Goal: Information Seeking & Learning: Learn about a topic

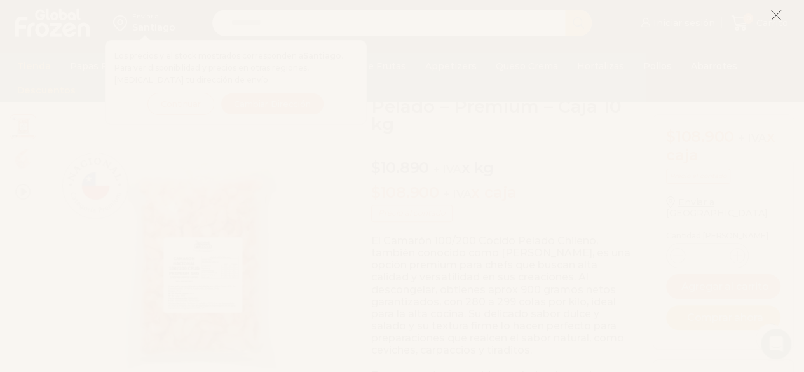
scroll to position [103, 0]
click at [773, 18] on line at bounding box center [775, 15] width 9 height 9
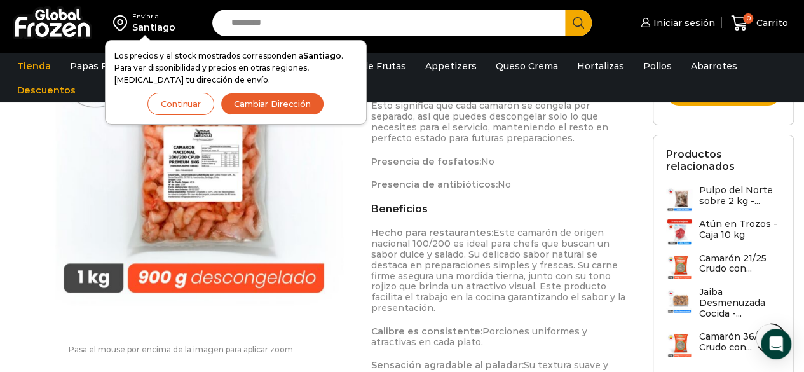
scroll to position [1240, 0]
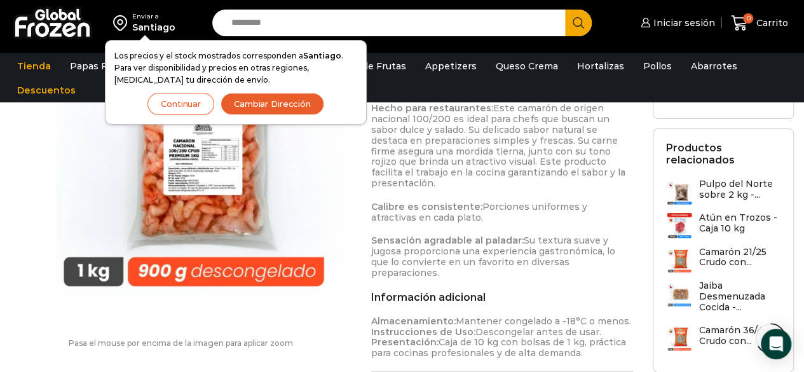
click at [160, 101] on button "Continuar" at bounding box center [180, 104] width 67 height 22
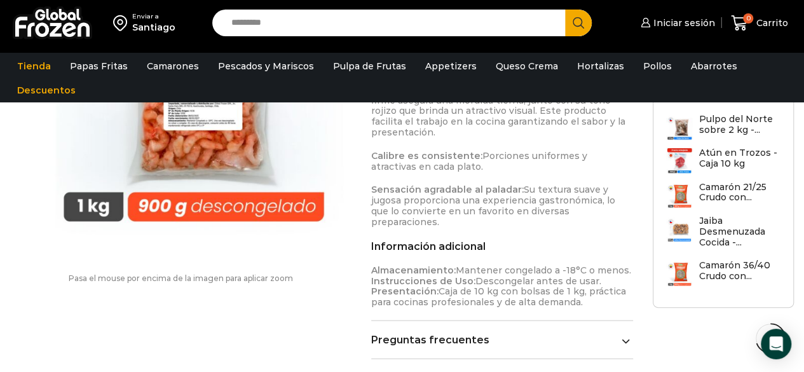
scroll to position [1283, 0]
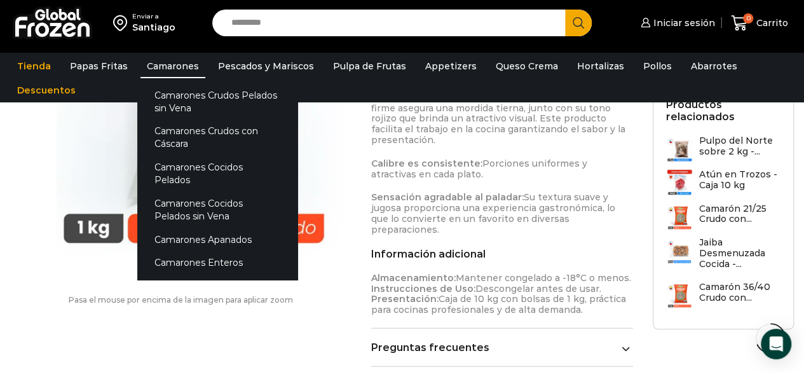
click at [160, 62] on link "Camarones" at bounding box center [172, 66] width 65 height 24
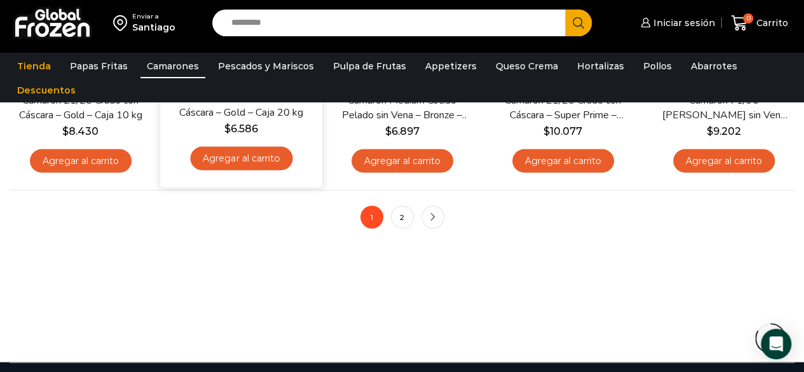
scroll to position [1089, 0]
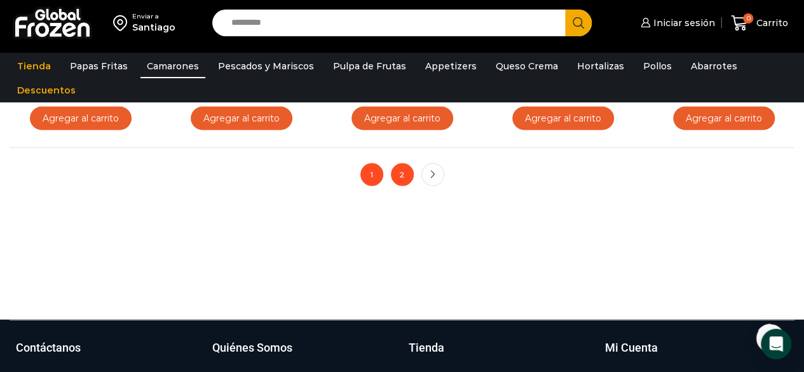
click at [407, 182] on link "2" at bounding box center [402, 174] width 23 height 23
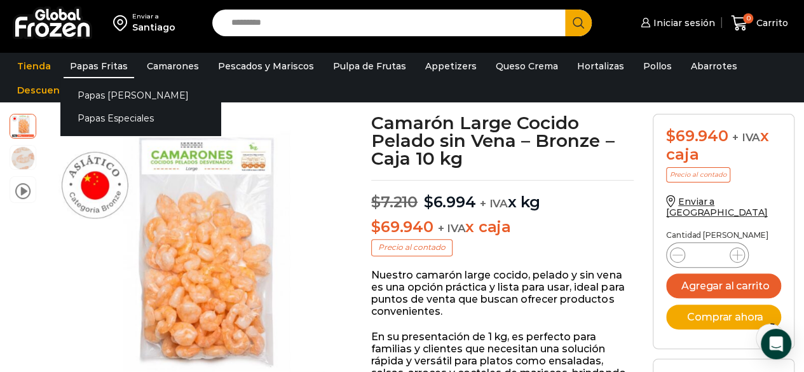
scroll to position [55, 0]
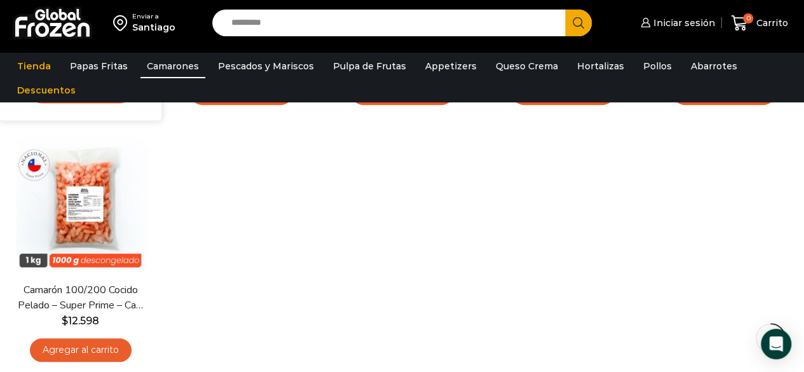
scroll to position [344, 0]
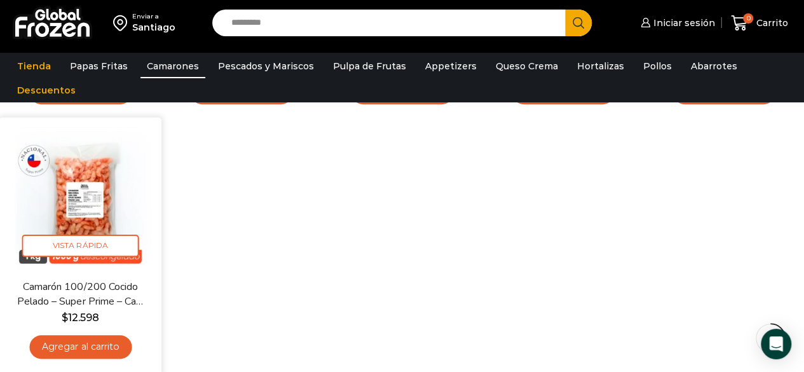
click at [97, 194] on img at bounding box center [80, 198] width 143 height 143
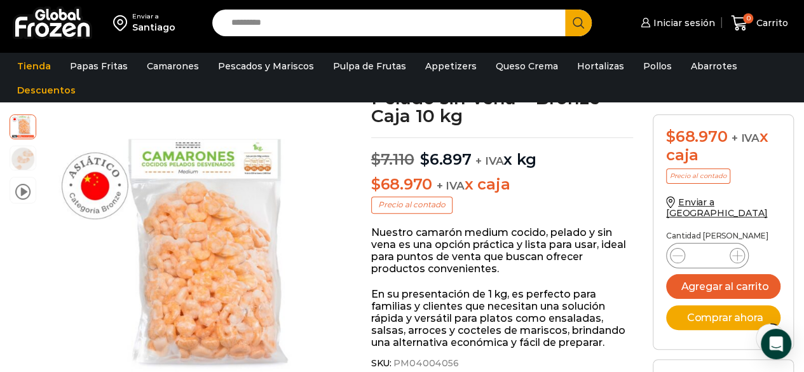
scroll to position [111, 0]
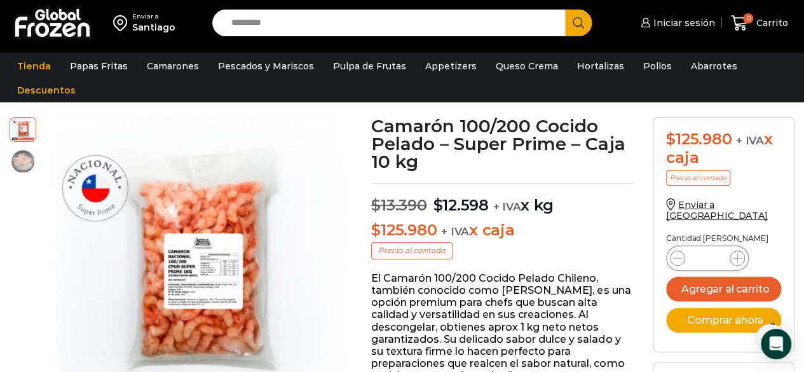
scroll to position [65, 0]
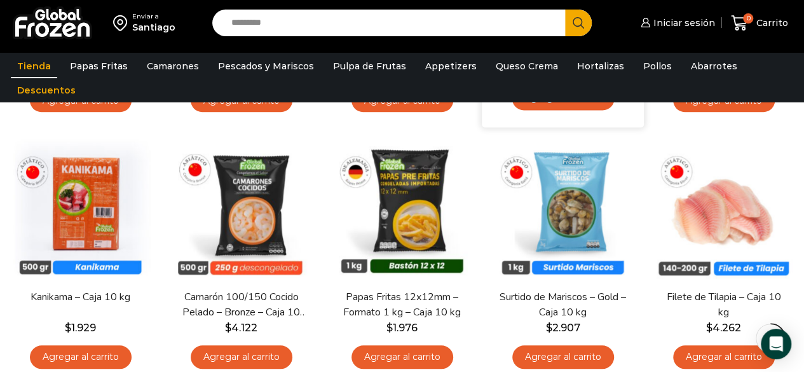
scroll to position [341, 0]
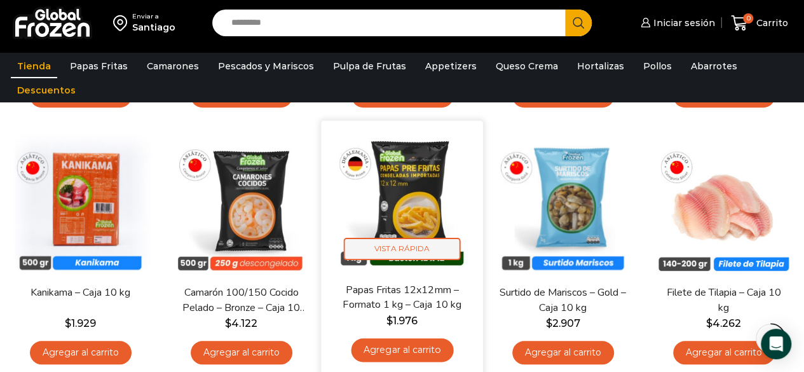
click at [414, 252] on span "Vista Rápida" at bounding box center [402, 249] width 117 height 22
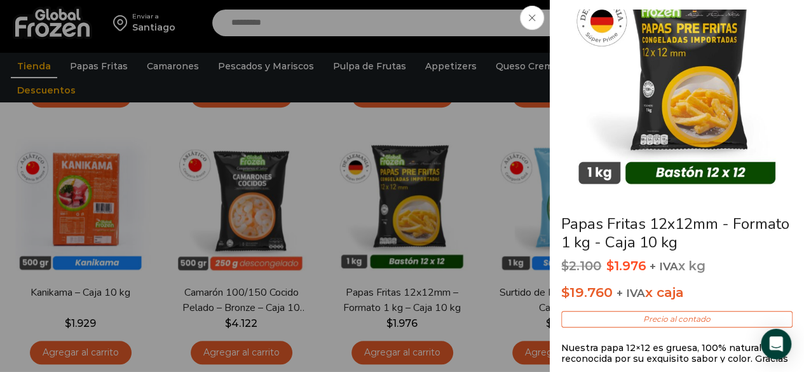
scroll to position [45, 0]
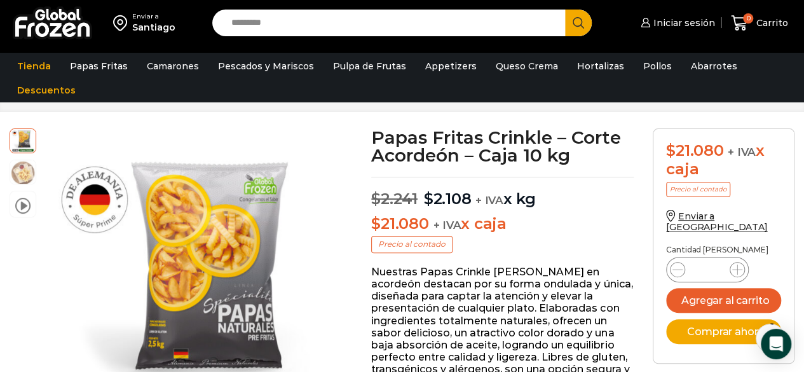
scroll to position [53, 0]
